Goal: Task Accomplishment & Management: Use online tool/utility

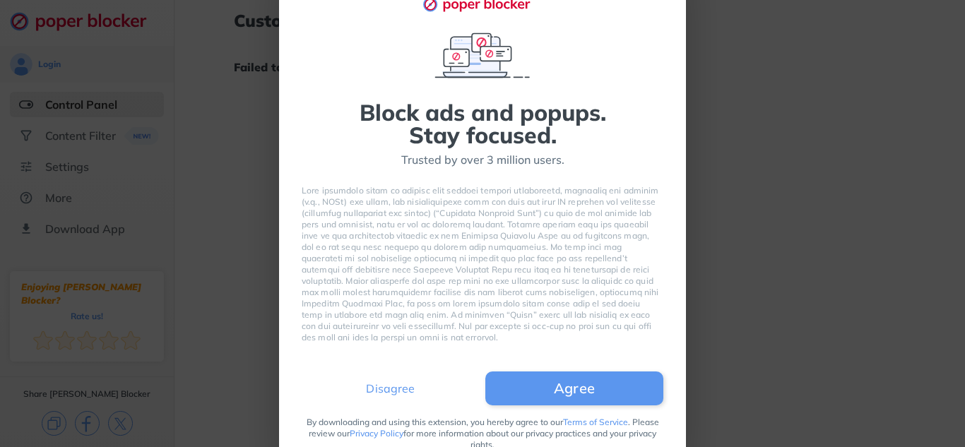
click at [411, 378] on button "Disagree" at bounding box center [391, 389] width 178 height 34
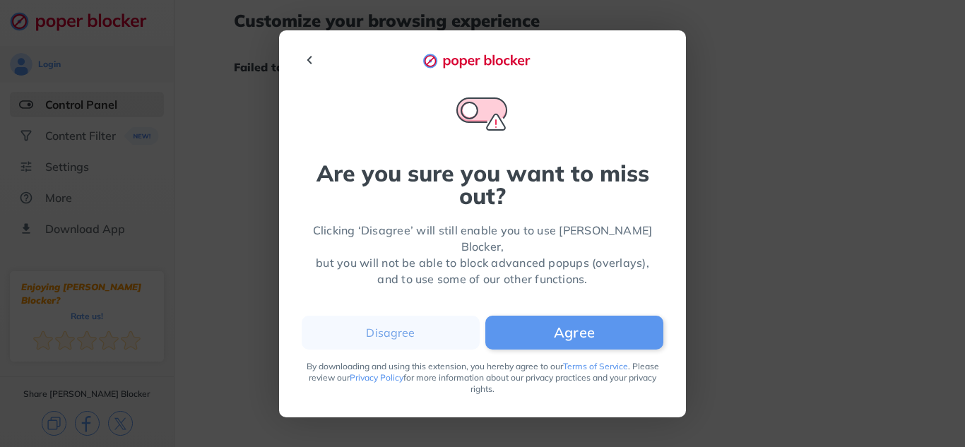
click at [317, 81] on div "Are you sure you want to miss out? Clicking ‘Disagree’ will still enable you to…" at bounding box center [483, 224] width 362 height 342
click at [314, 76] on div "Are you sure you want to miss out? Clicking ‘Disagree’ will still enable you to…" at bounding box center [483, 224] width 362 height 342
click at [314, 69] on img at bounding box center [310, 60] width 17 height 17
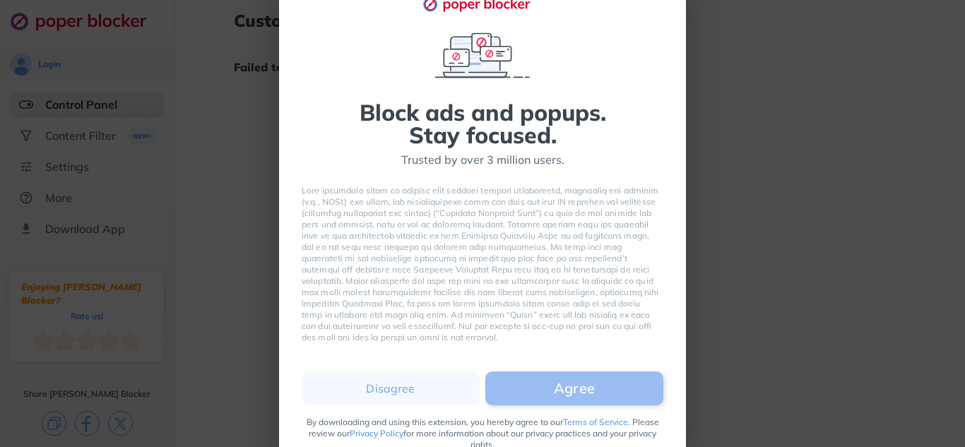
click at [559, 400] on button "Agree" at bounding box center [574, 389] width 178 height 34
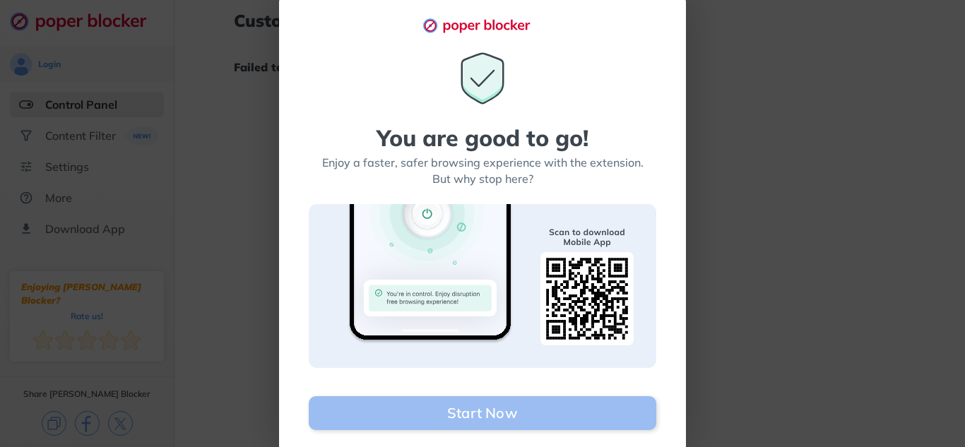
click at [504, 400] on button "Start Now" at bounding box center [483, 413] width 348 height 34
